Goal: Task Accomplishment & Management: Manage account settings

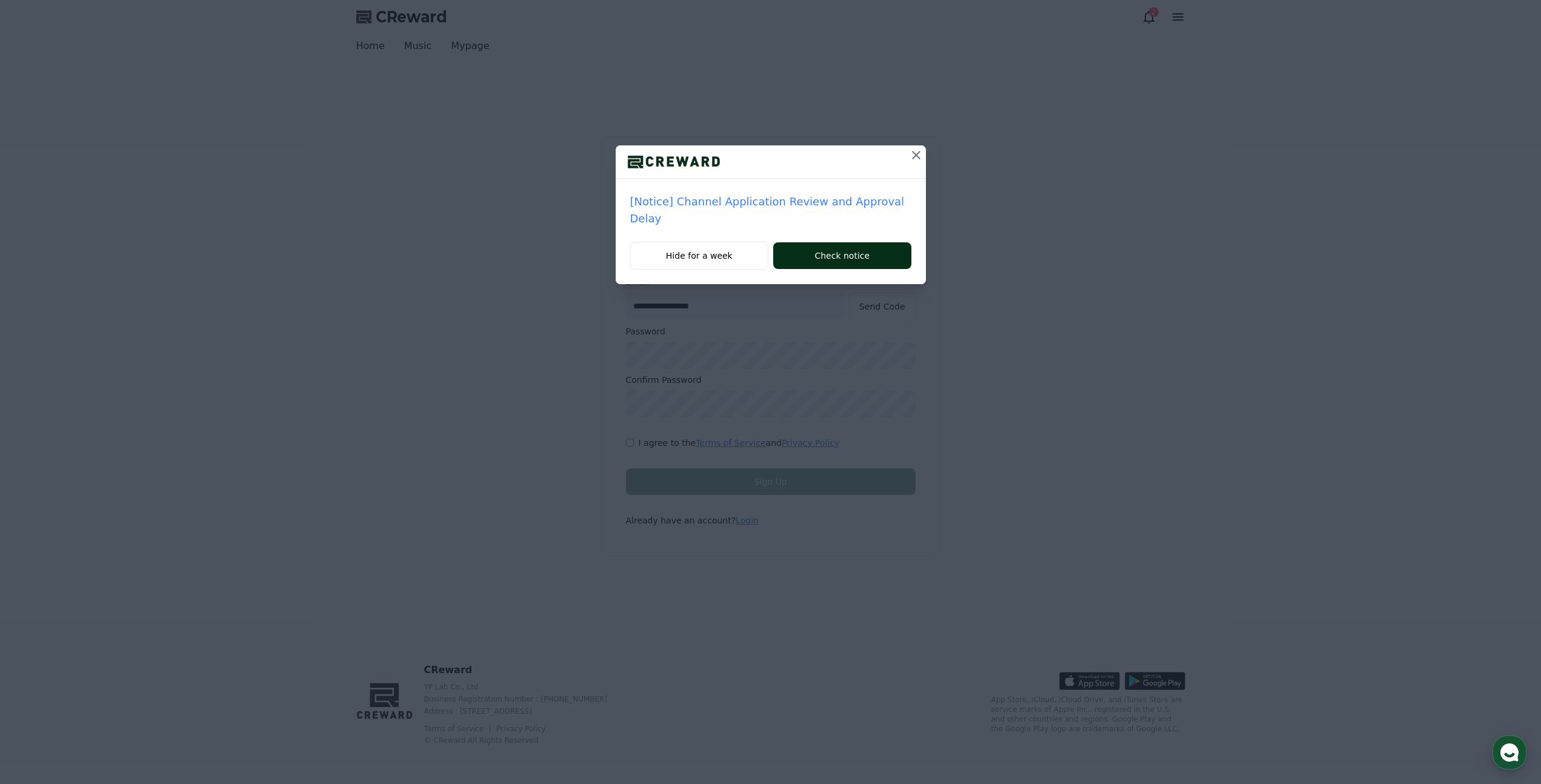
click at [838, 255] on button "Check notice" at bounding box center [842, 255] width 138 height 27
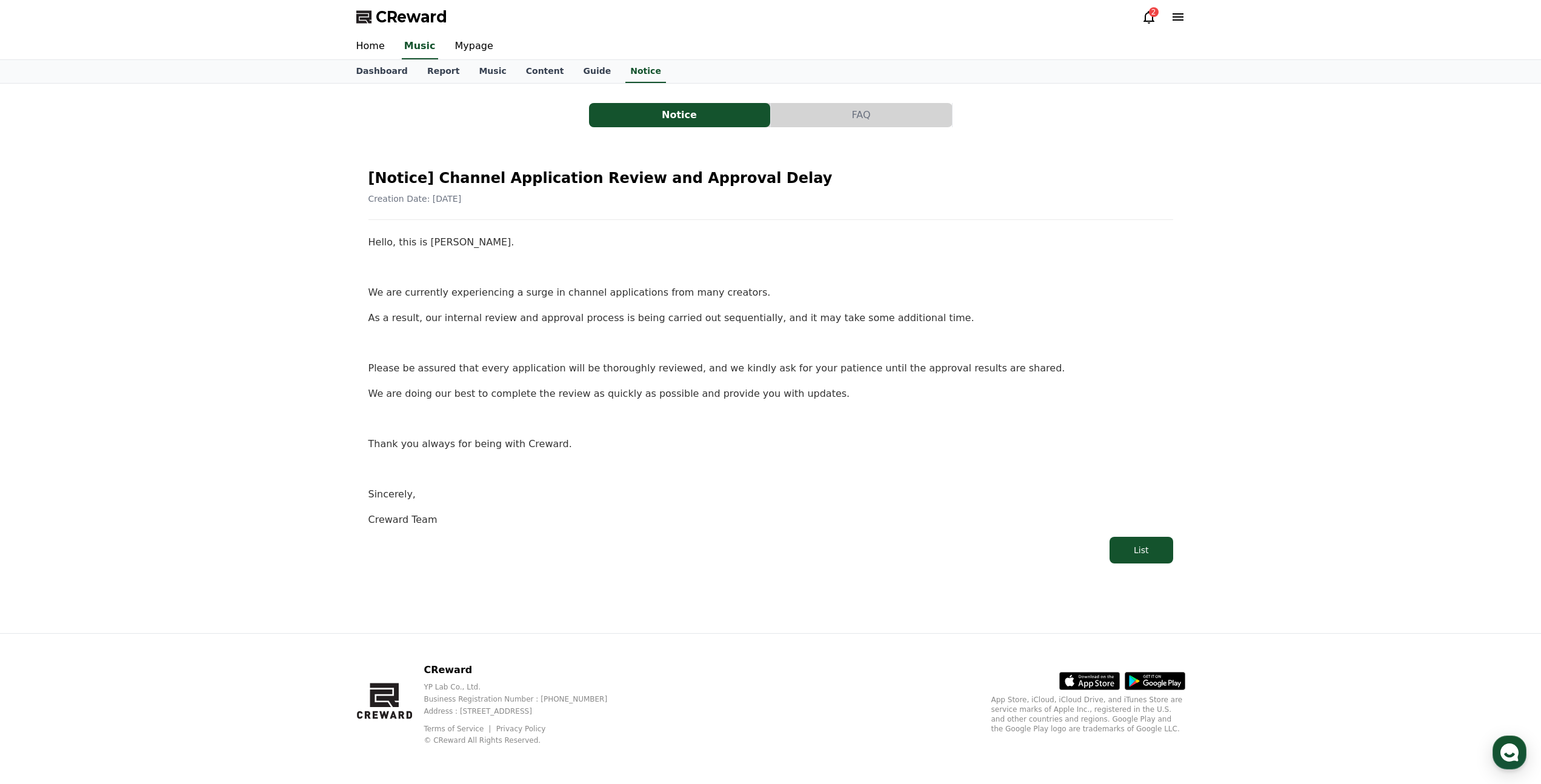
click at [1150, 19] on icon at bounding box center [1149, 17] width 14 height 14
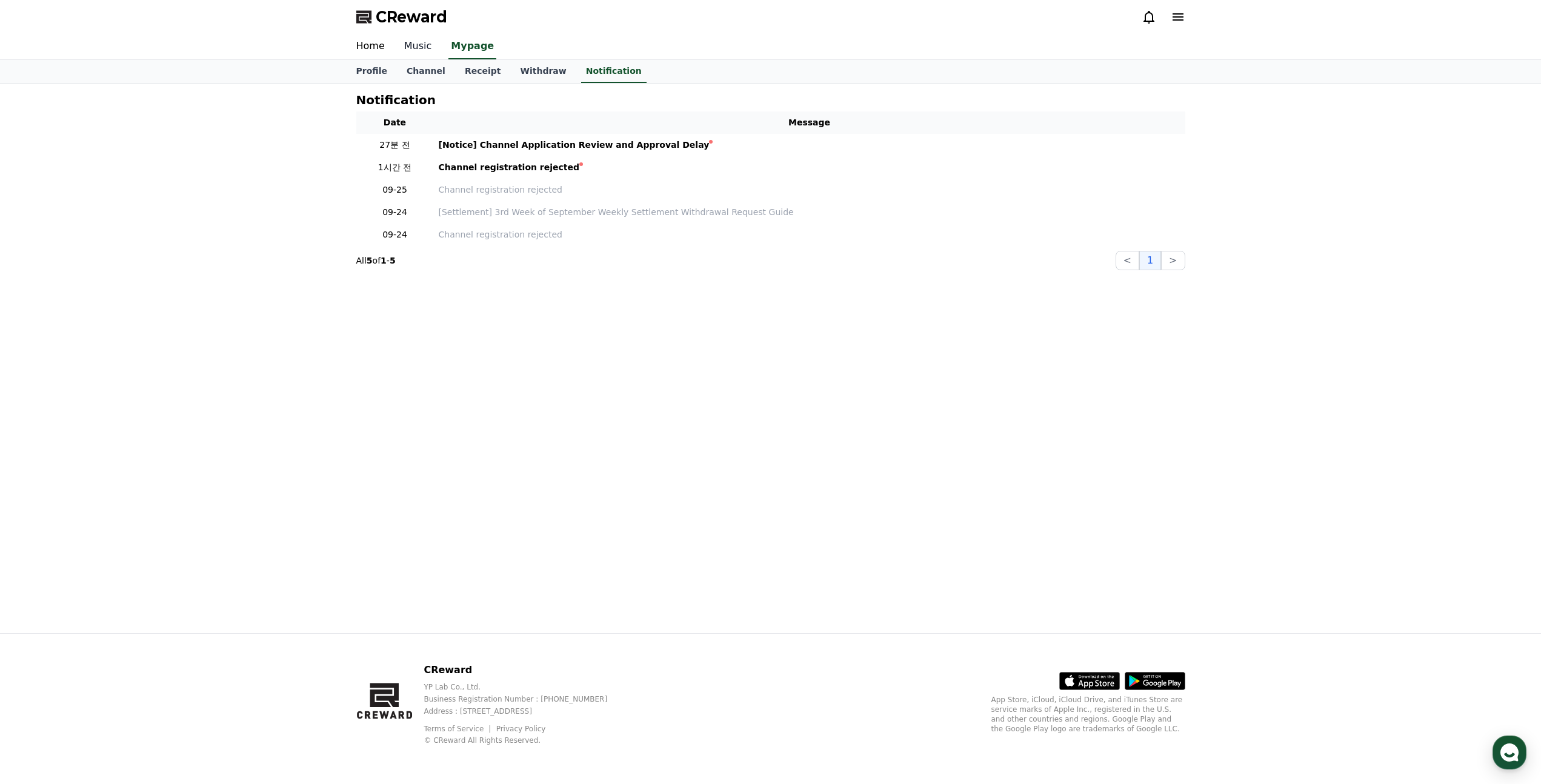
click at [423, 50] on link "Music" at bounding box center [418, 46] width 47 height 25
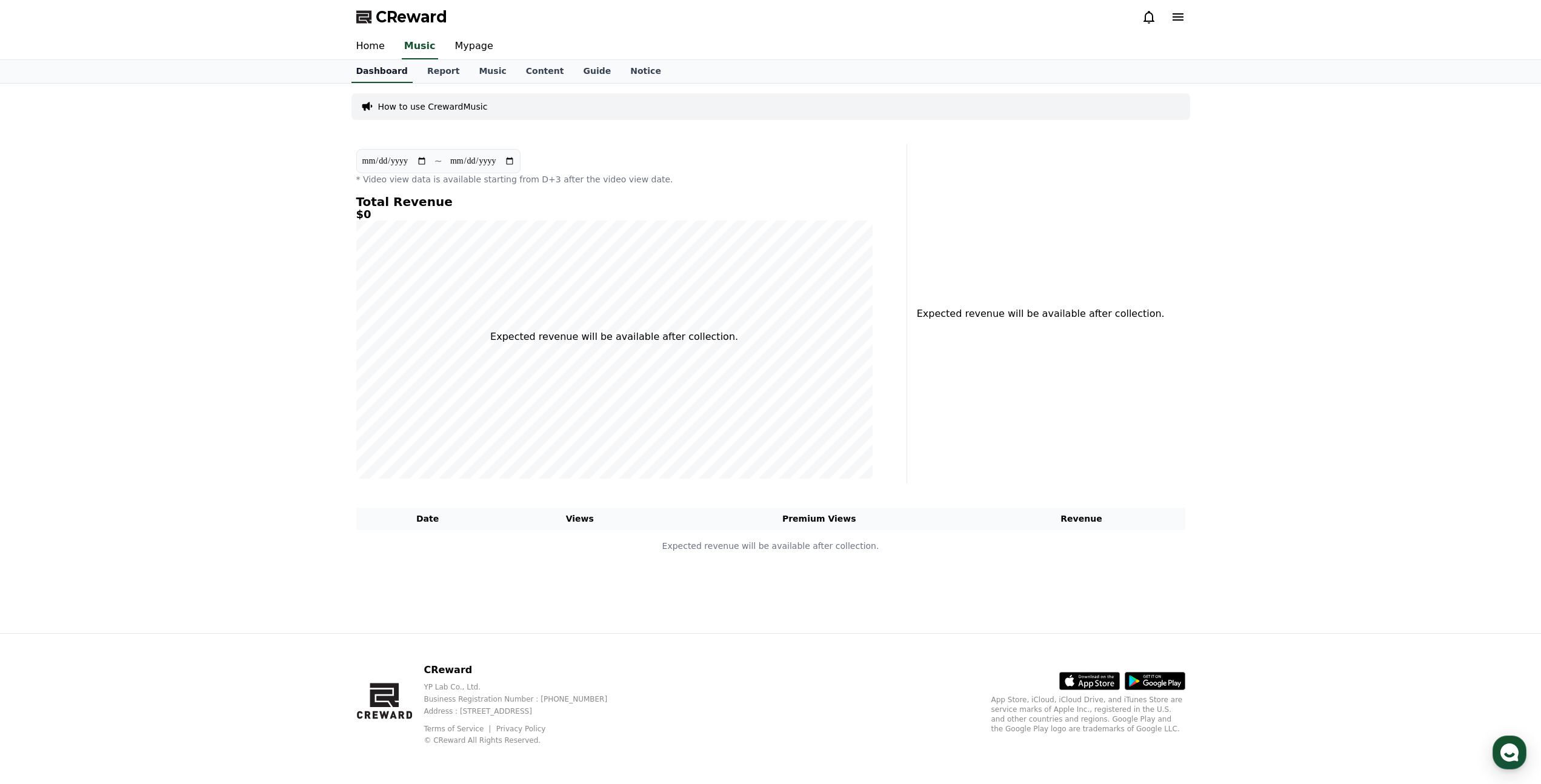
click at [375, 67] on link "Dashboard" at bounding box center [382, 71] width 61 height 23
click at [461, 50] on link "Mypage" at bounding box center [474, 46] width 58 height 25
select select "**********"
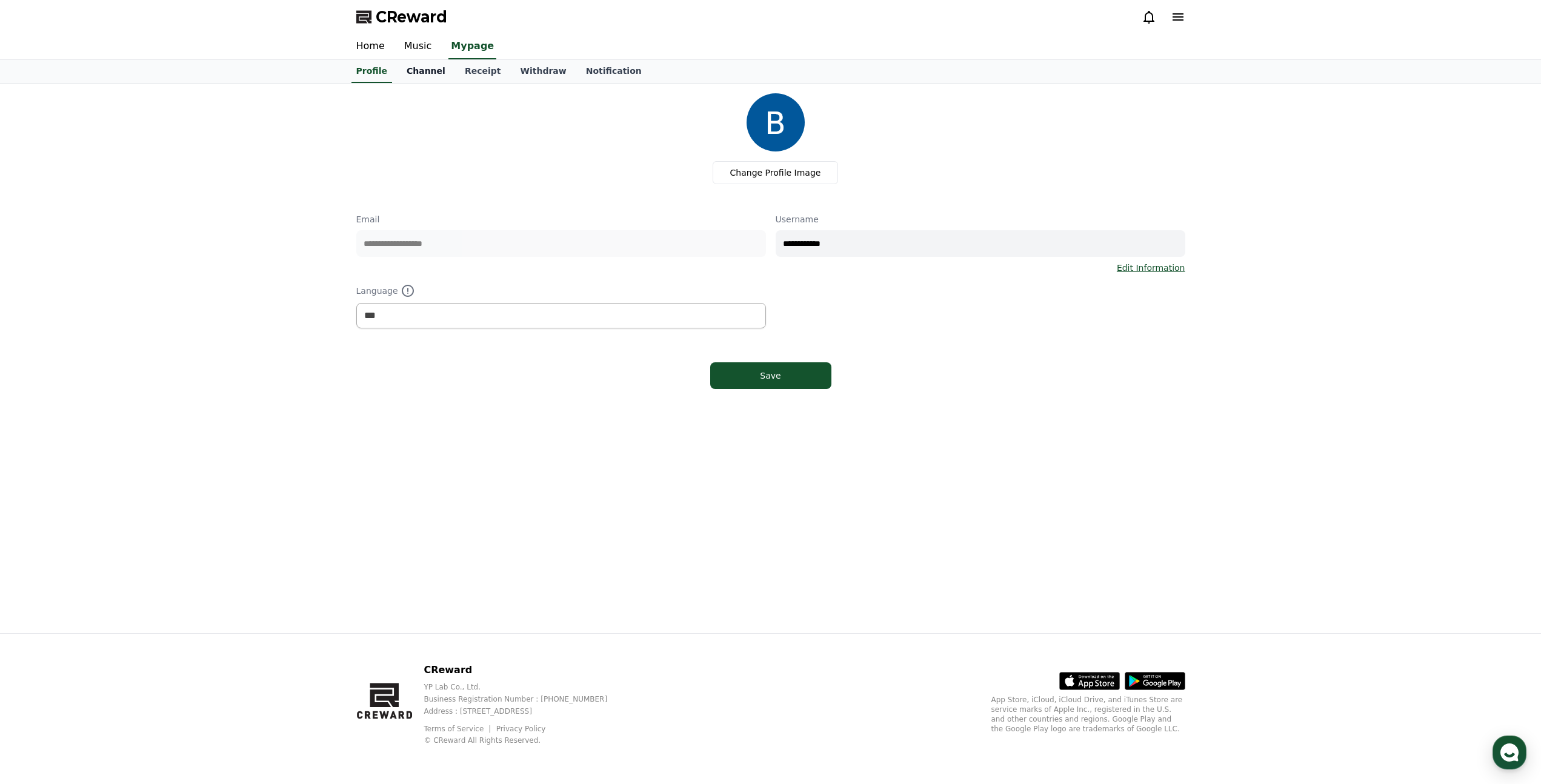
click at [432, 69] on link "Channel" at bounding box center [426, 71] width 58 height 23
